Goal: Find specific page/section: Find specific page/section

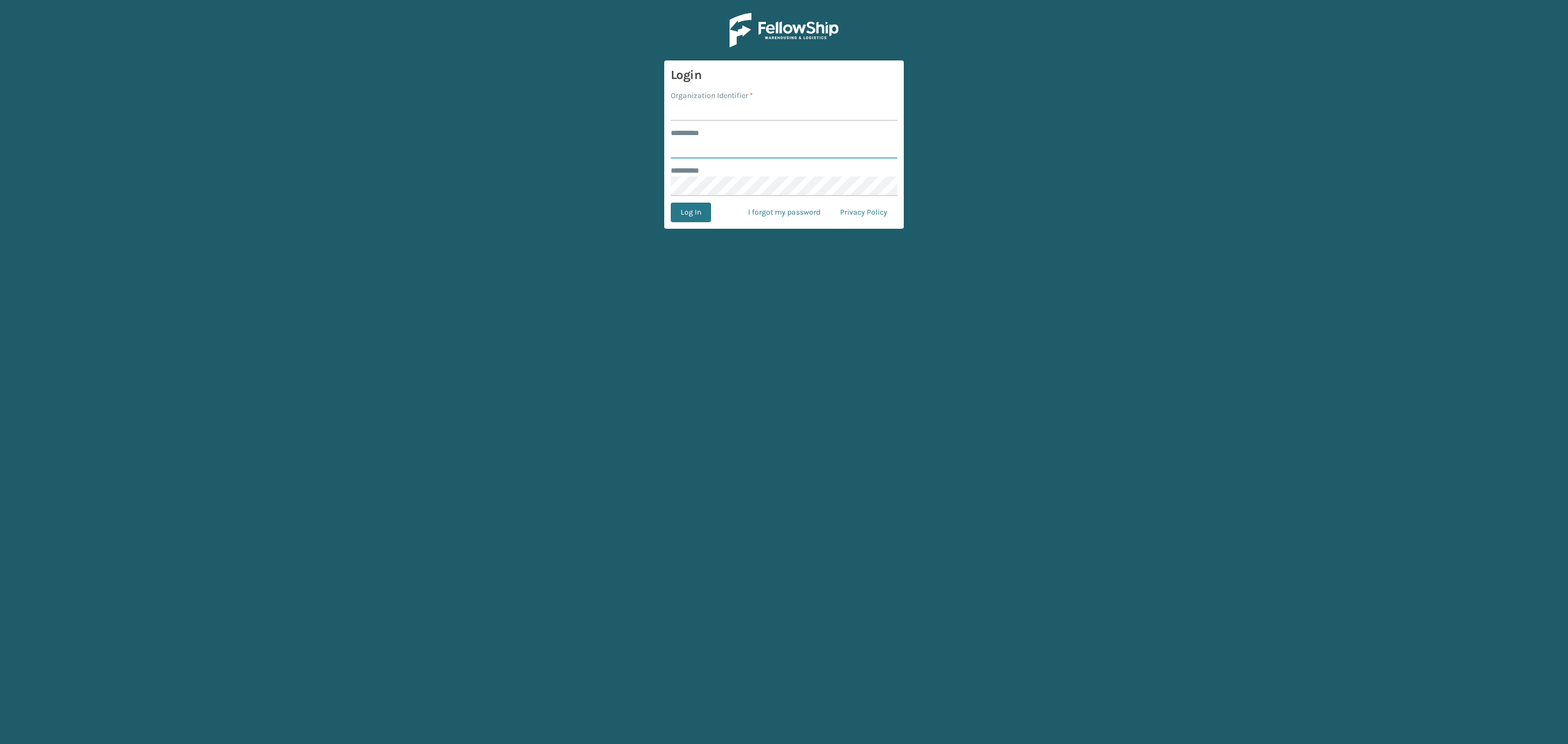
type input "*****"
click at [749, 112] on input "Organization Identifier *" at bounding box center [784, 111] width 226 height 20
type input "SleepGeekz"
click at [691, 213] on button "Log In" at bounding box center [691, 212] width 40 height 20
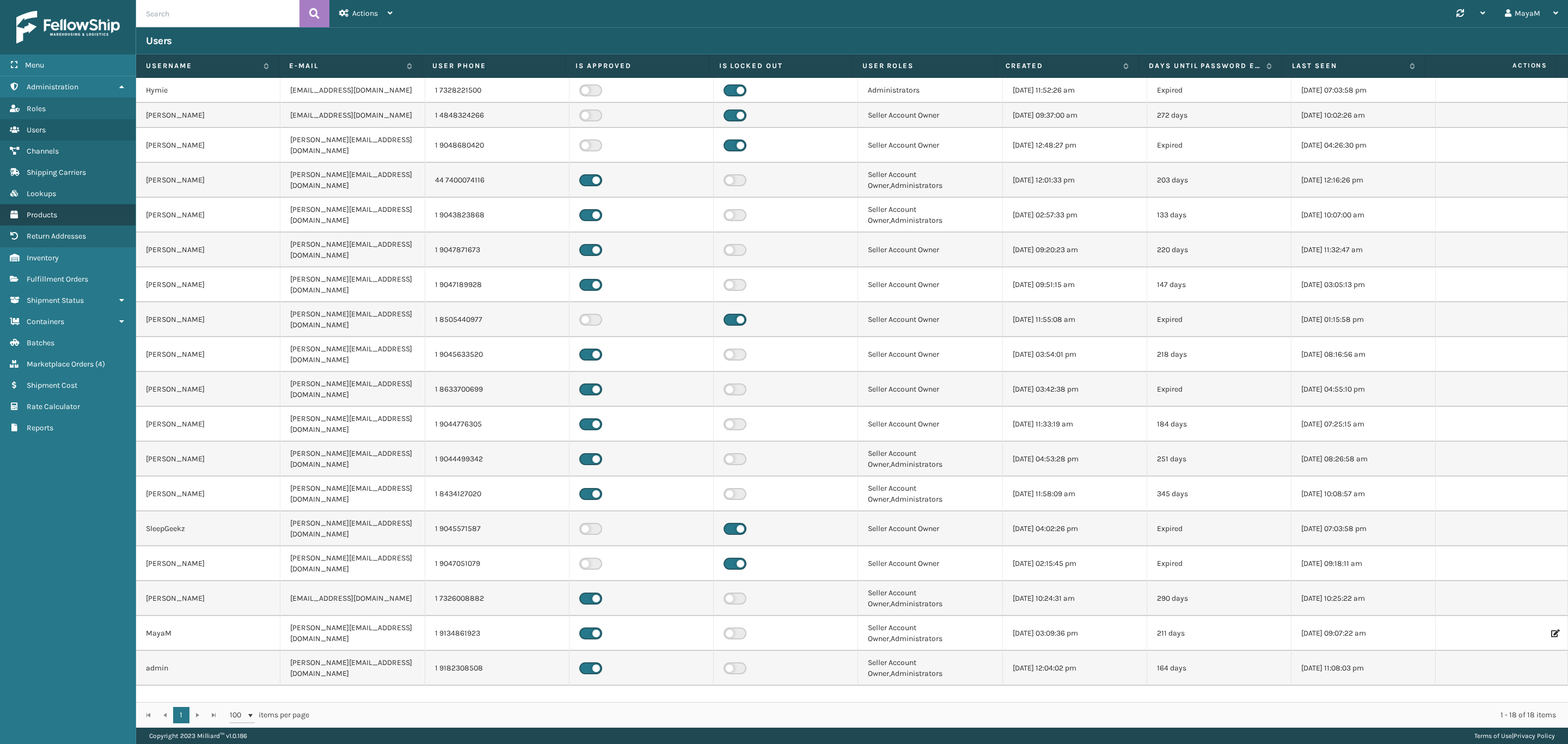
click at [34, 205] on link "Products" at bounding box center [67, 215] width 136 height 21
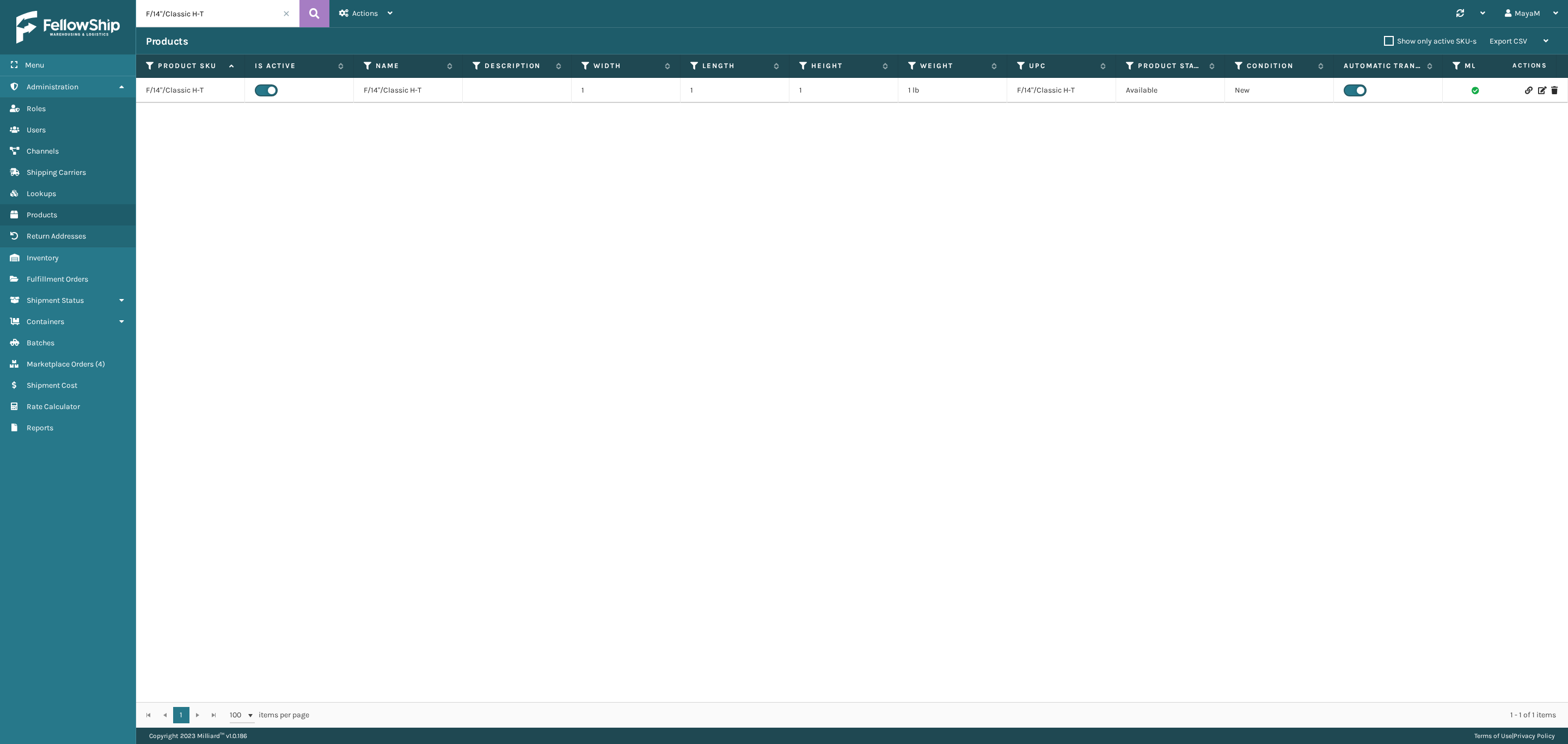
click at [177, 10] on input "F/14"/Classic H-T" at bounding box center [218, 14] width 164 height 27
paste input "B07LCSY37N"
click at [200, 18] on input "B07LCSY37N" at bounding box center [218, 14] width 164 height 27
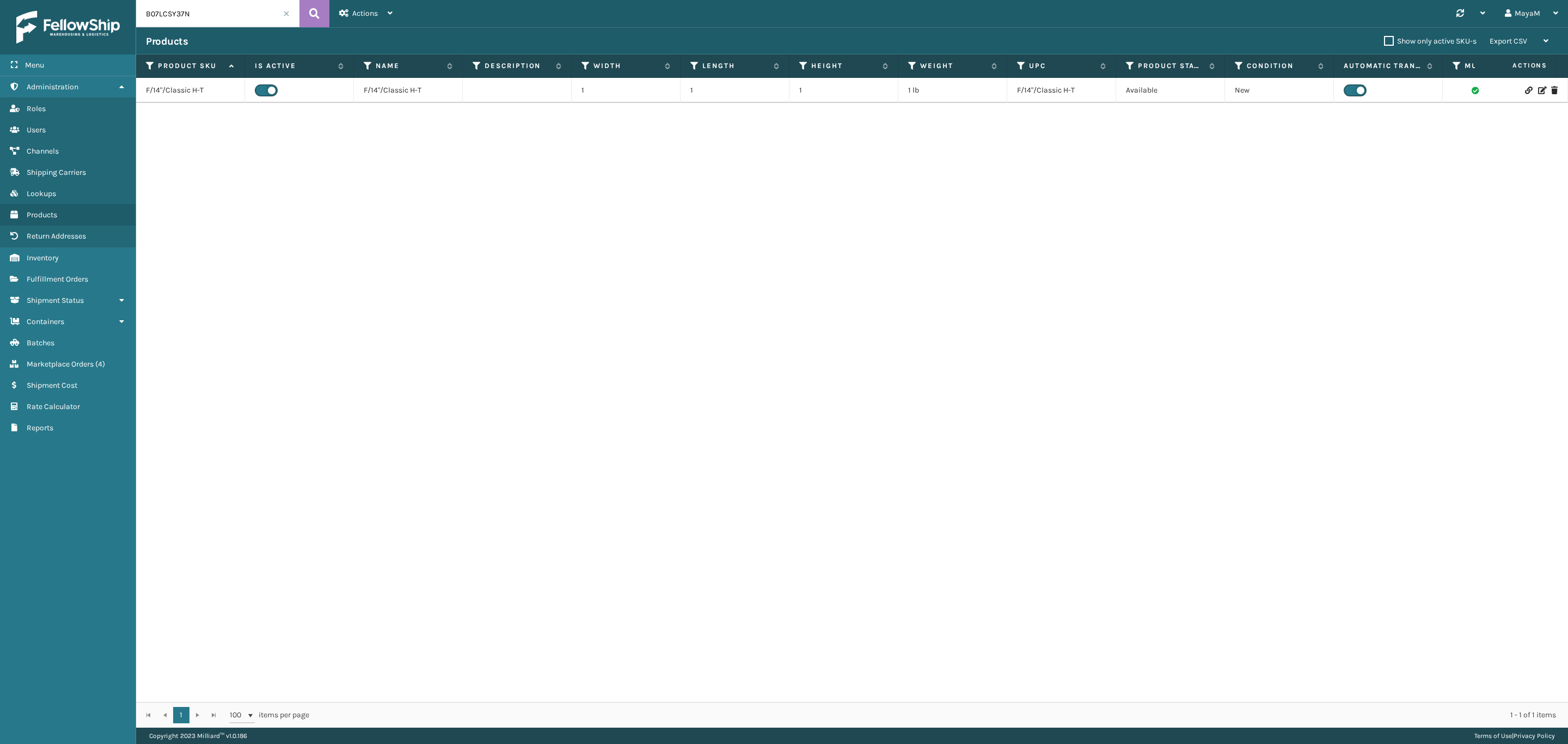
click at [200, 18] on input "B07LCSY37N" at bounding box center [218, 14] width 164 height 27
type input "SS14QN"
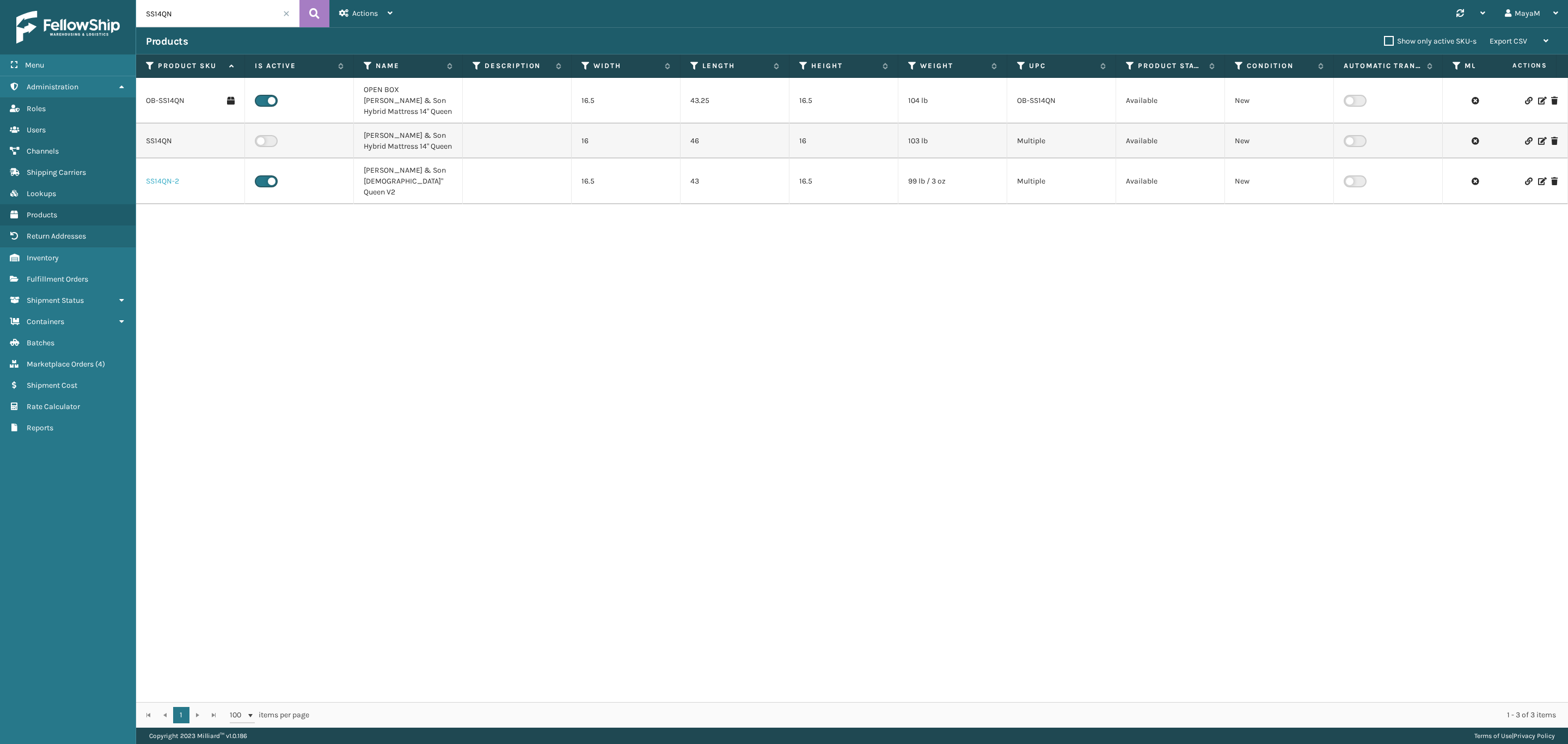
click at [160, 176] on link "SS14QN-2" at bounding box center [162, 181] width 33 height 11
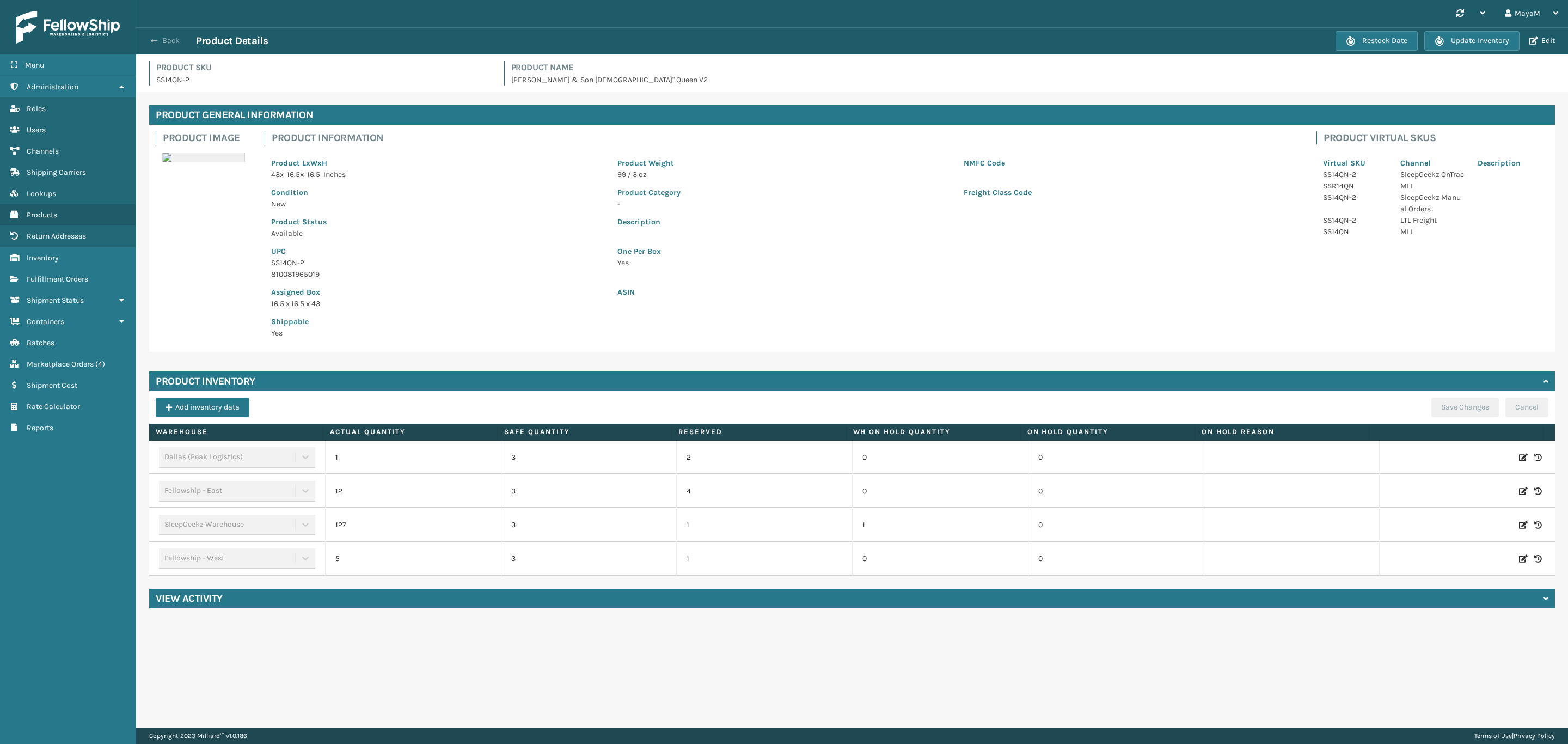
click at [177, 42] on button "Back" at bounding box center [170, 41] width 50 height 10
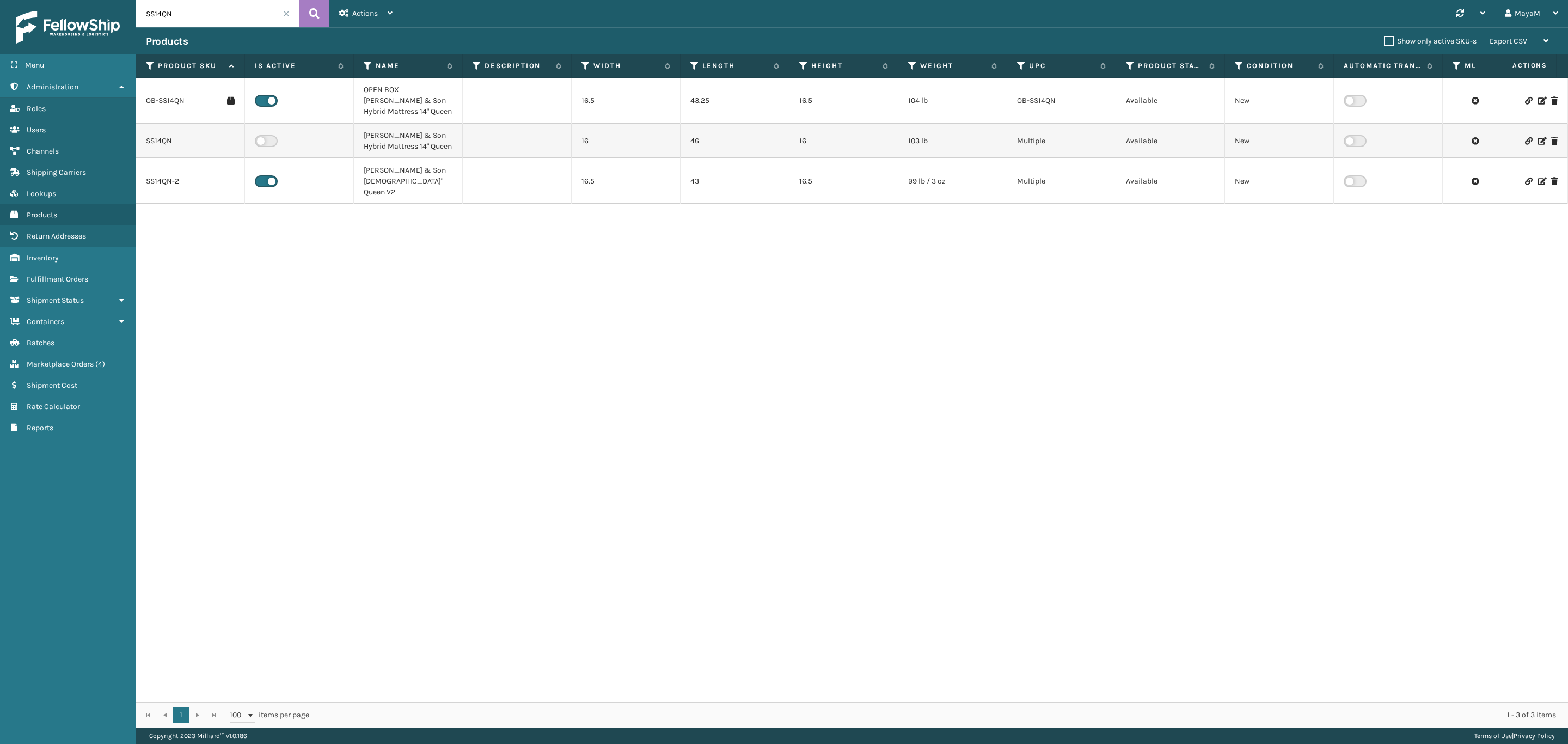
click at [165, 22] on input "SS14QN" at bounding box center [218, 14] width 164 height 27
click at [166, 21] on input "SS14QN" at bounding box center [218, 14] width 164 height 27
paste input "F"
type input "SS14F"
click at [307, 12] on button at bounding box center [314, 14] width 30 height 27
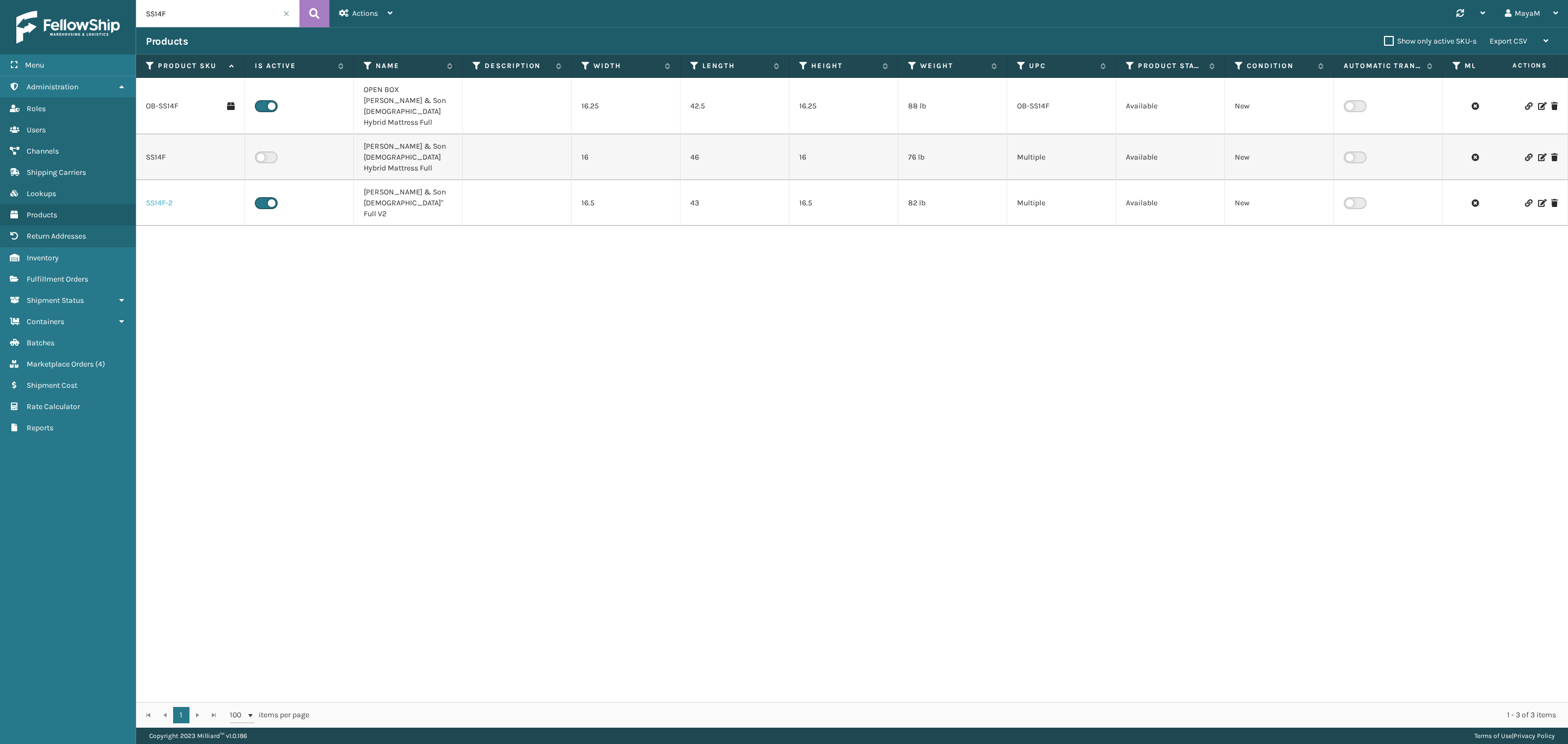
click at [157, 198] on link "SS14F-2" at bounding box center [159, 203] width 27 height 11
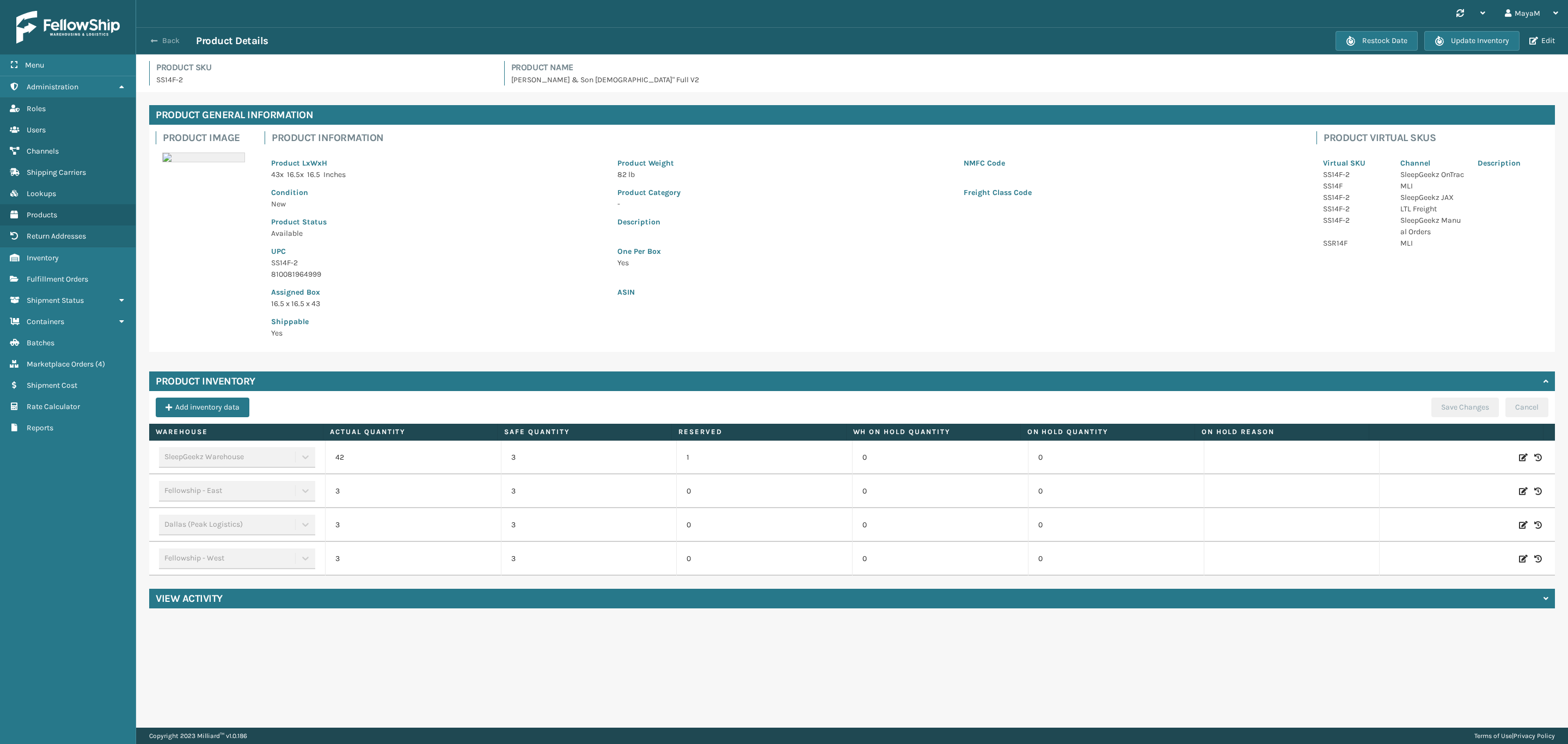
click at [158, 41] on button "Back" at bounding box center [170, 41] width 50 height 10
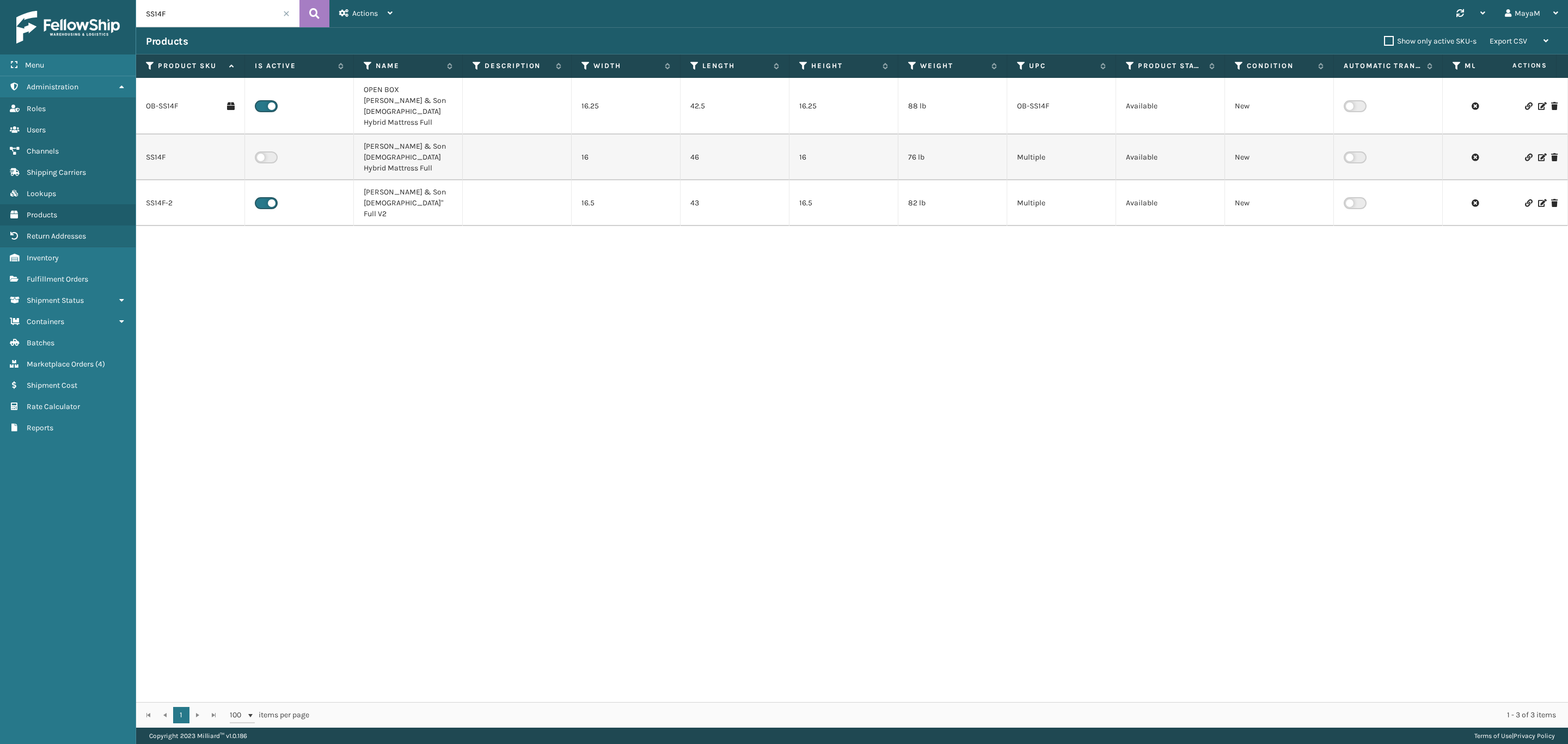
click at [207, 14] on input "SS14F" at bounding box center [218, 14] width 164 height 27
paste input "SS-CAK-AB-[PERSON_NAME]"
click at [164, 18] on input "SS-CAK-AB-[PERSON_NAME]" at bounding box center [218, 14] width 164 height 27
type input "SS-CAK-AB-[PERSON_NAME]"
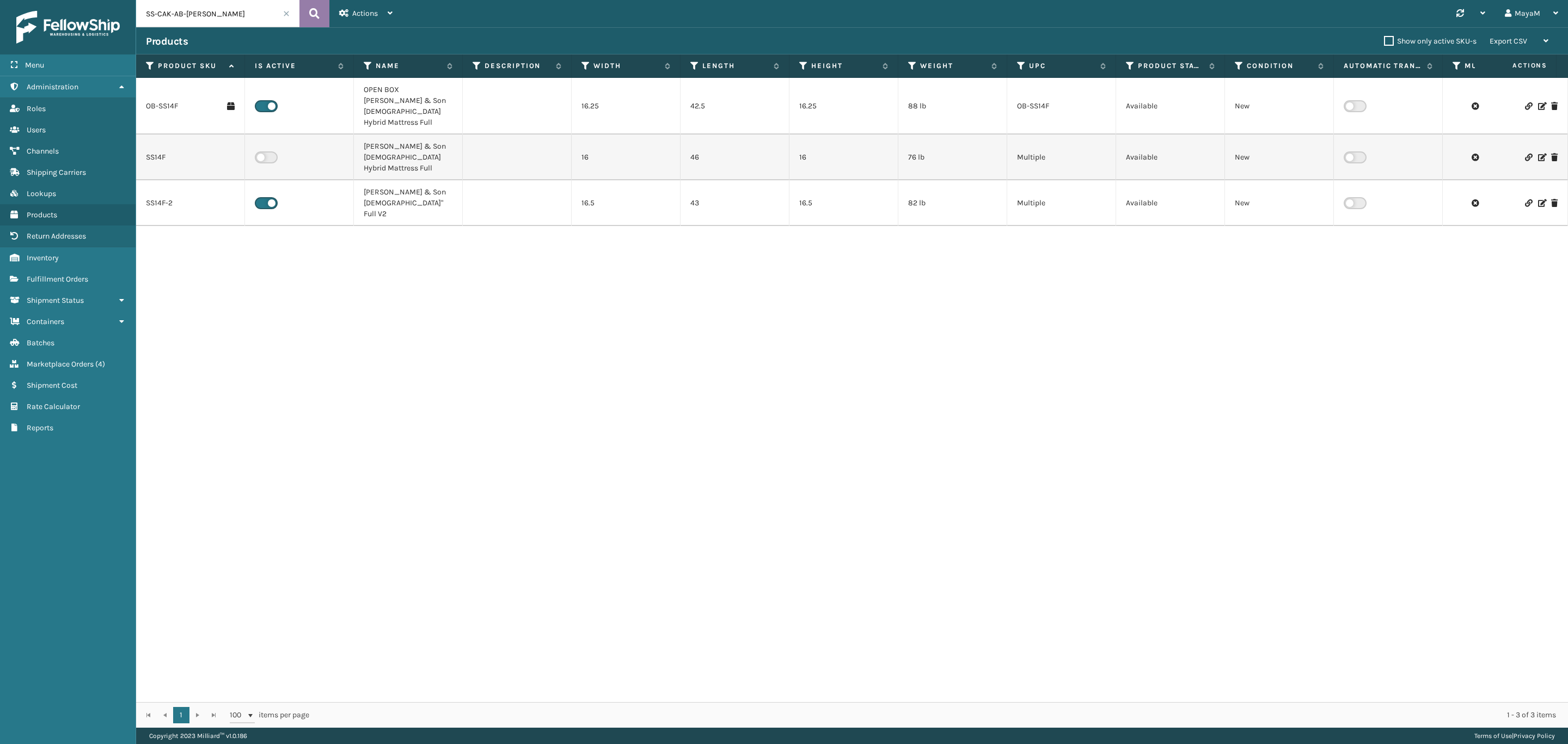
click at [318, 5] on icon at bounding box center [314, 14] width 10 height 16
